Goal: Find specific page/section: Find specific page/section

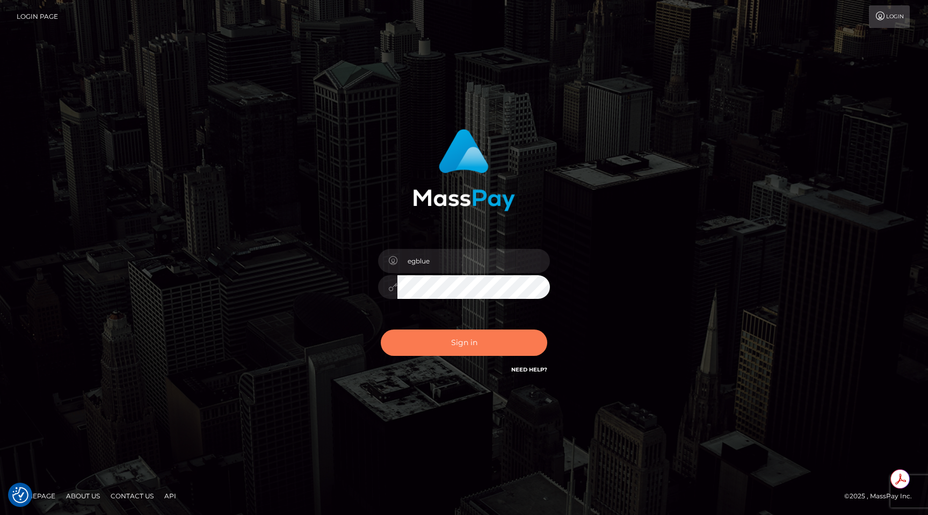
click at [446, 342] on button "Sign in" at bounding box center [464, 342] width 167 height 26
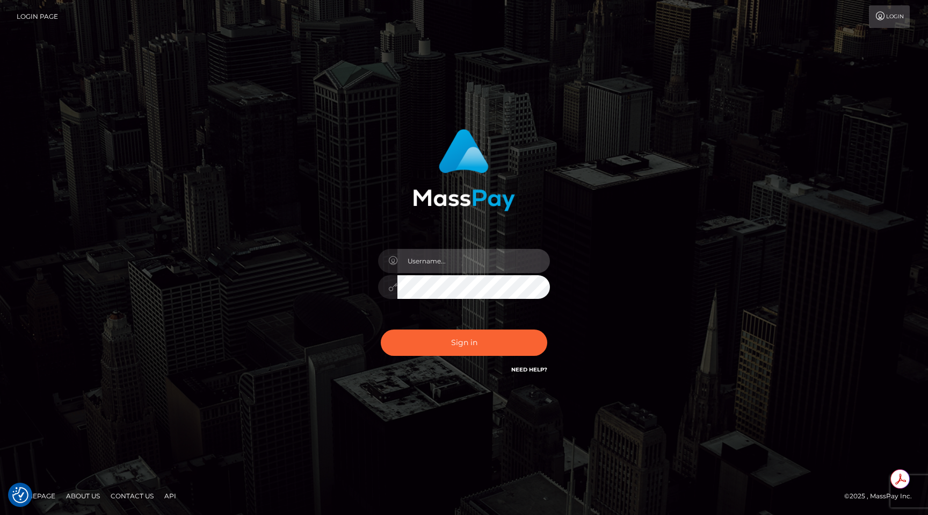
type input "egblue"
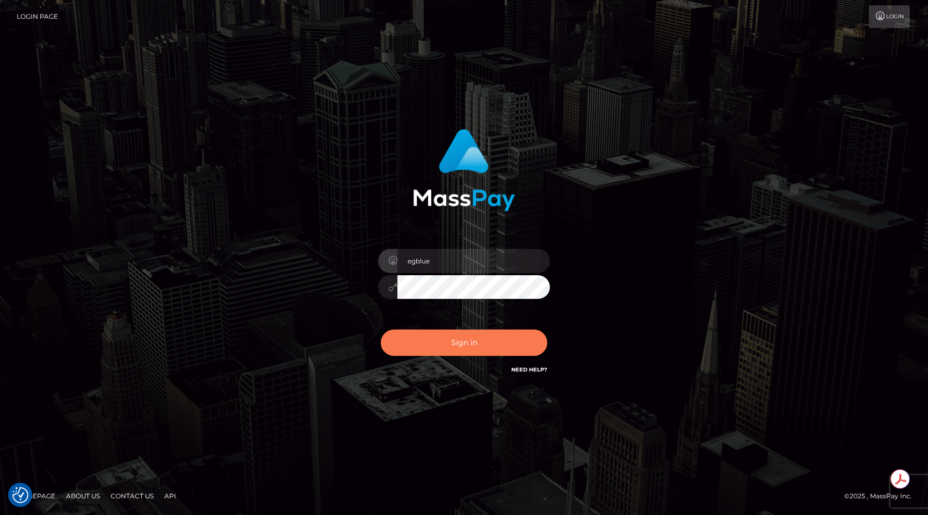
click at [461, 342] on button "Sign in" at bounding box center [464, 342] width 167 height 26
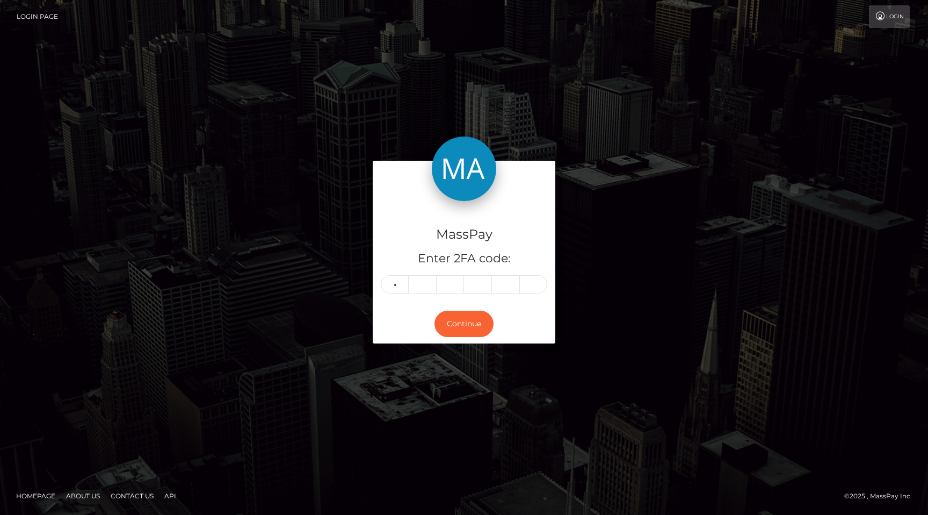
type input "0"
type input "4"
type input "1"
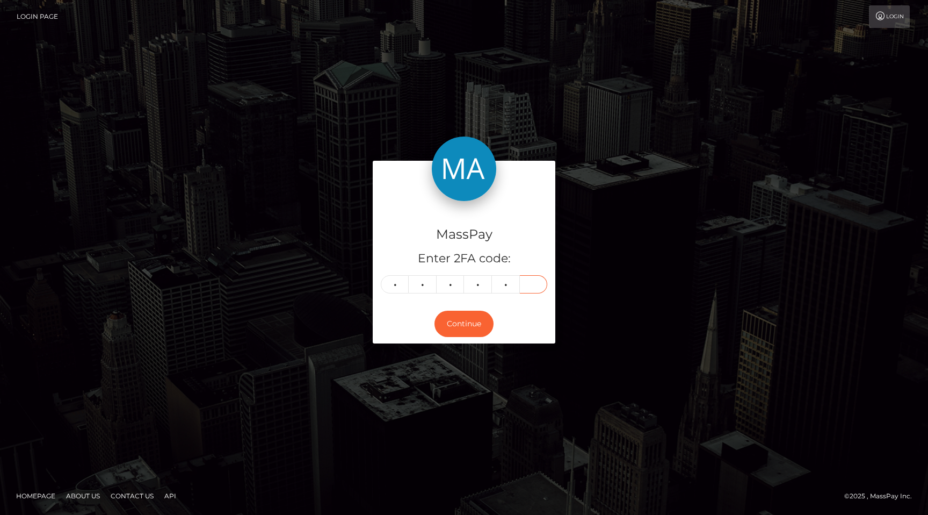
type input "3"
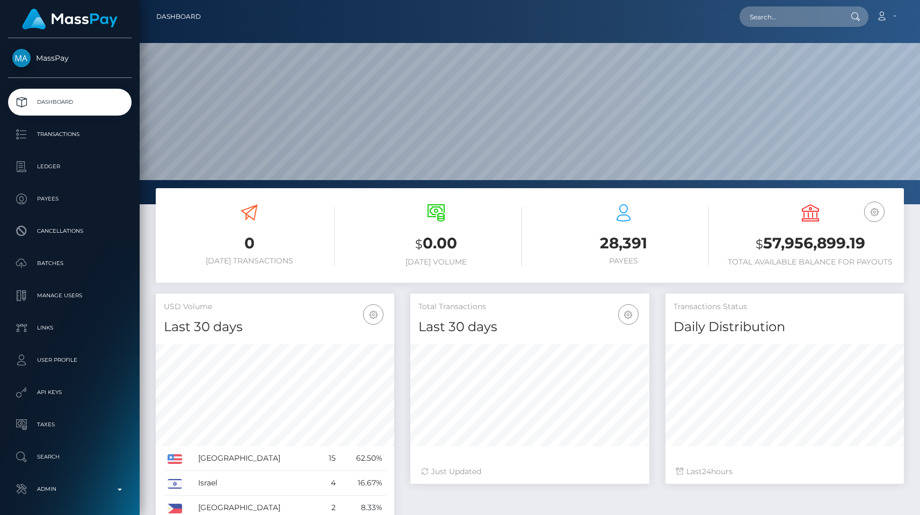
scroll to position [190, 239]
click at [800, 13] on input "text" at bounding box center [790, 16] width 101 height 20
paste input "poact_dcCNpjNom0X3"
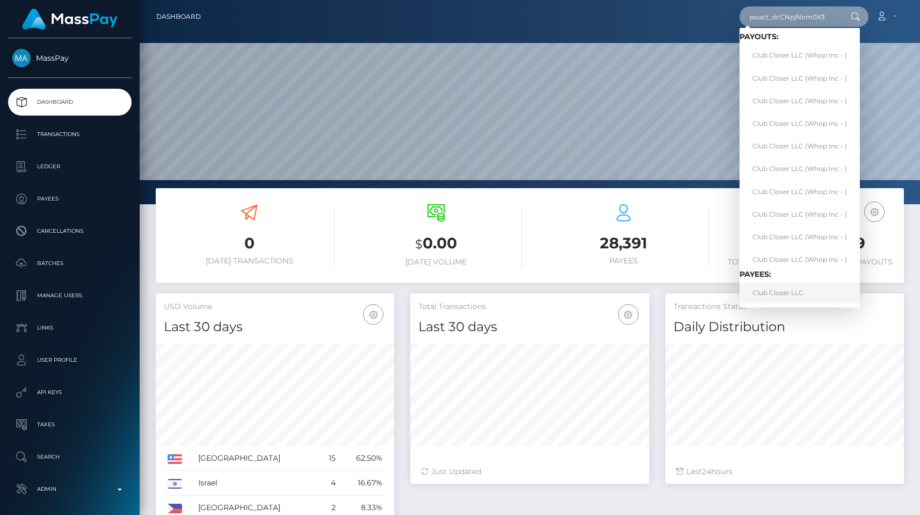
type input "poact_dcCNpjNom0X3"
click at [784, 299] on link "Club Closer LLC" at bounding box center [800, 293] width 120 height 20
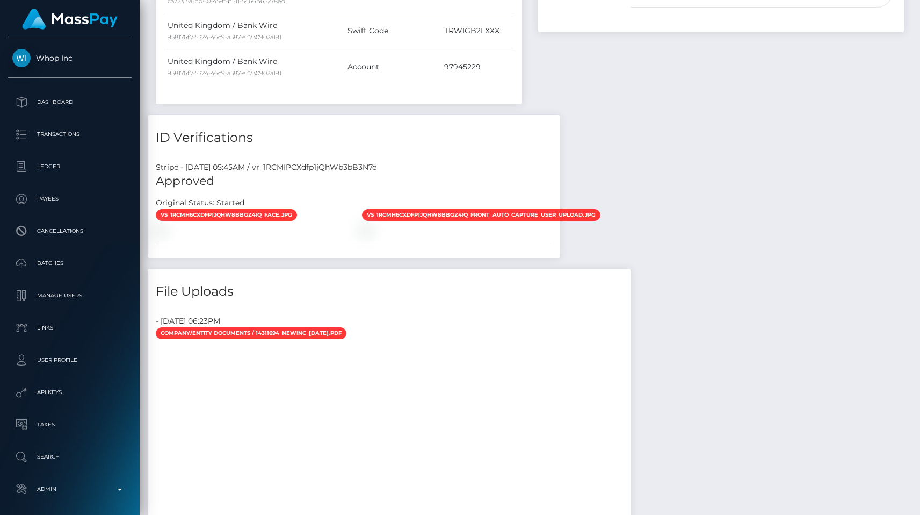
scroll to position [129, 239]
click at [302, 78] on div "958176f7-5324-46c9-a587-e4730902a191" at bounding box center [254, 72] width 172 height 11
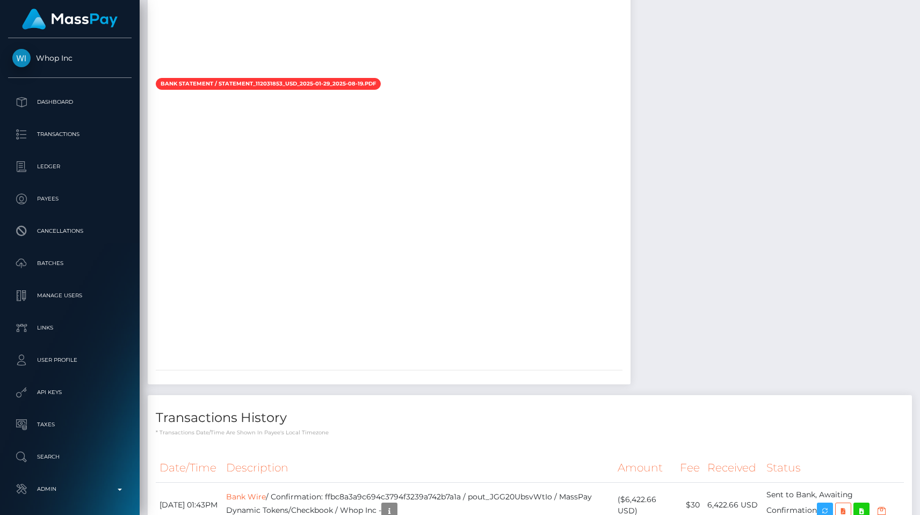
scroll to position [1989, 0]
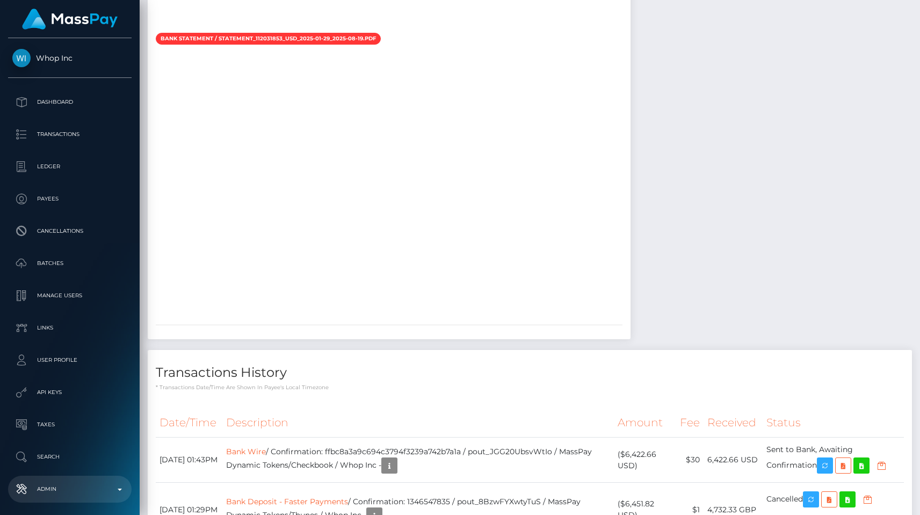
click at [98, 488] on p "Admin" at bounding box center [69, 489] width 115 height 16
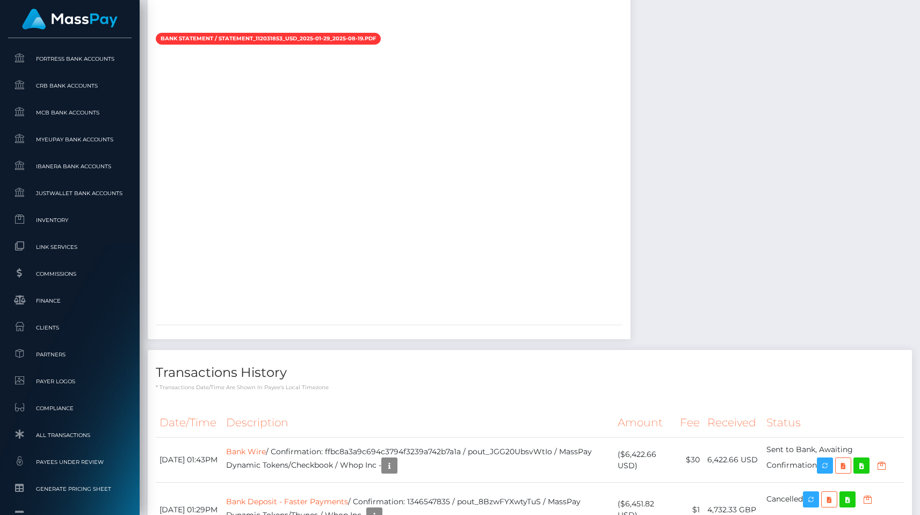
scroll to position [644, 0]
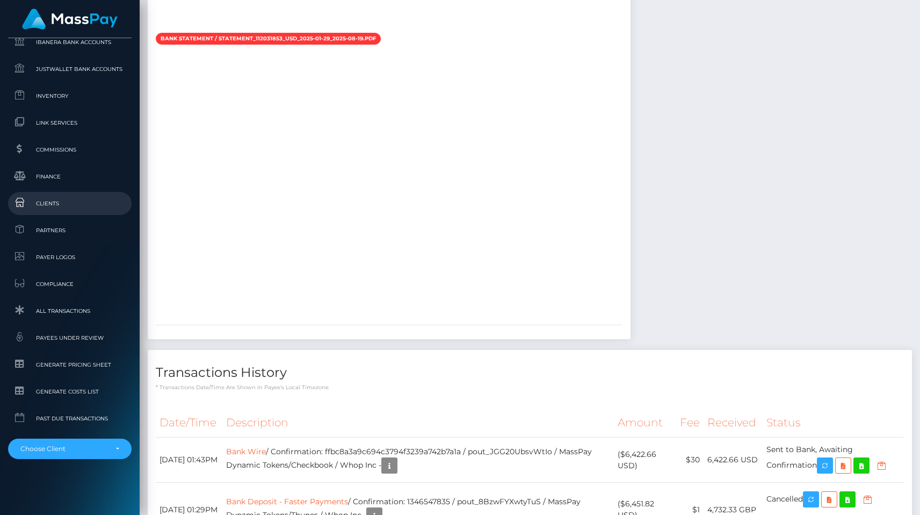
click at [44, 211] on link "Clients" at bounding box center [70, 203] width 124 height 23
